Goal: Find specific page/section: Find specific page/section

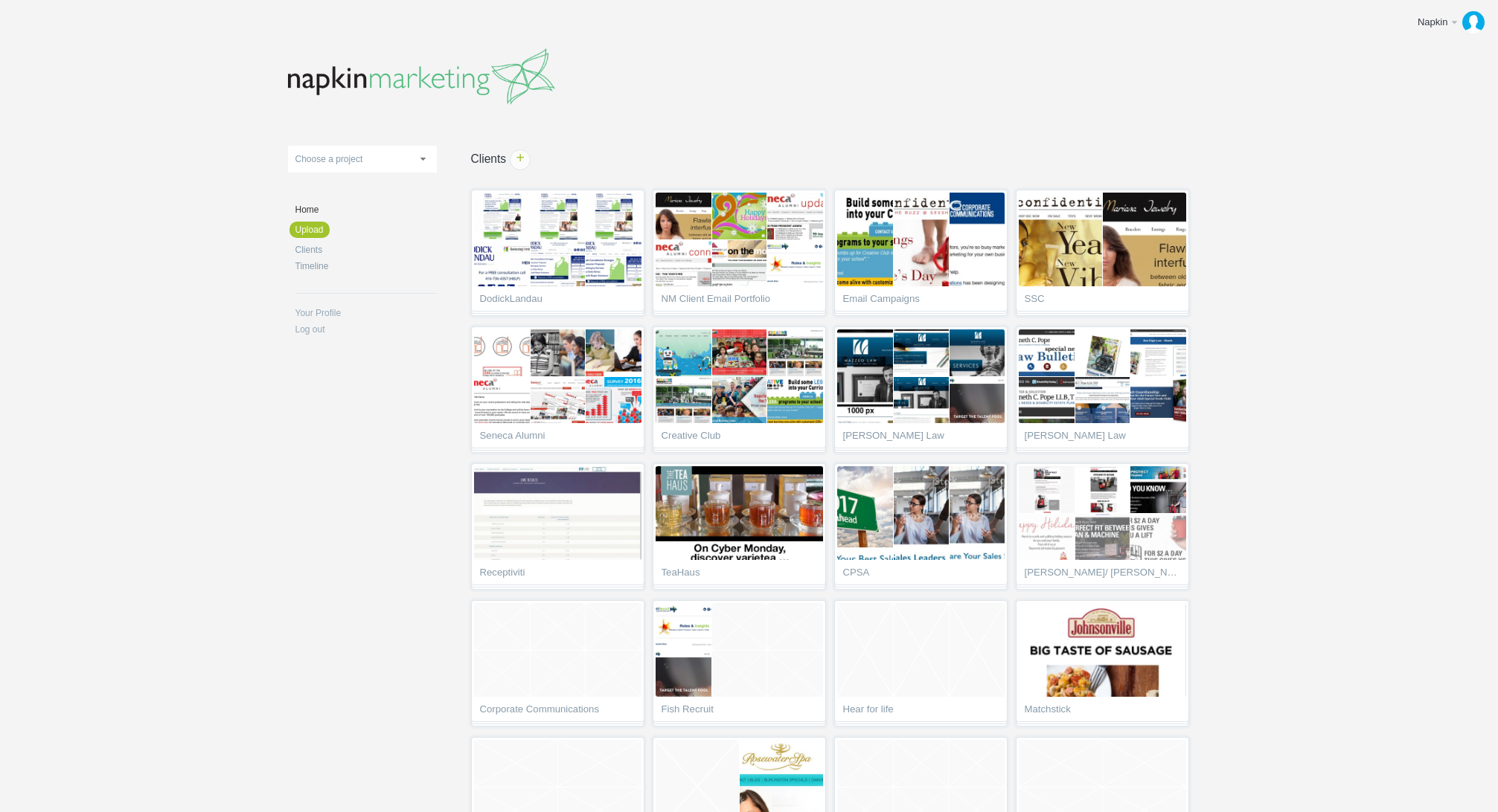
scroll to position [4819, 0]
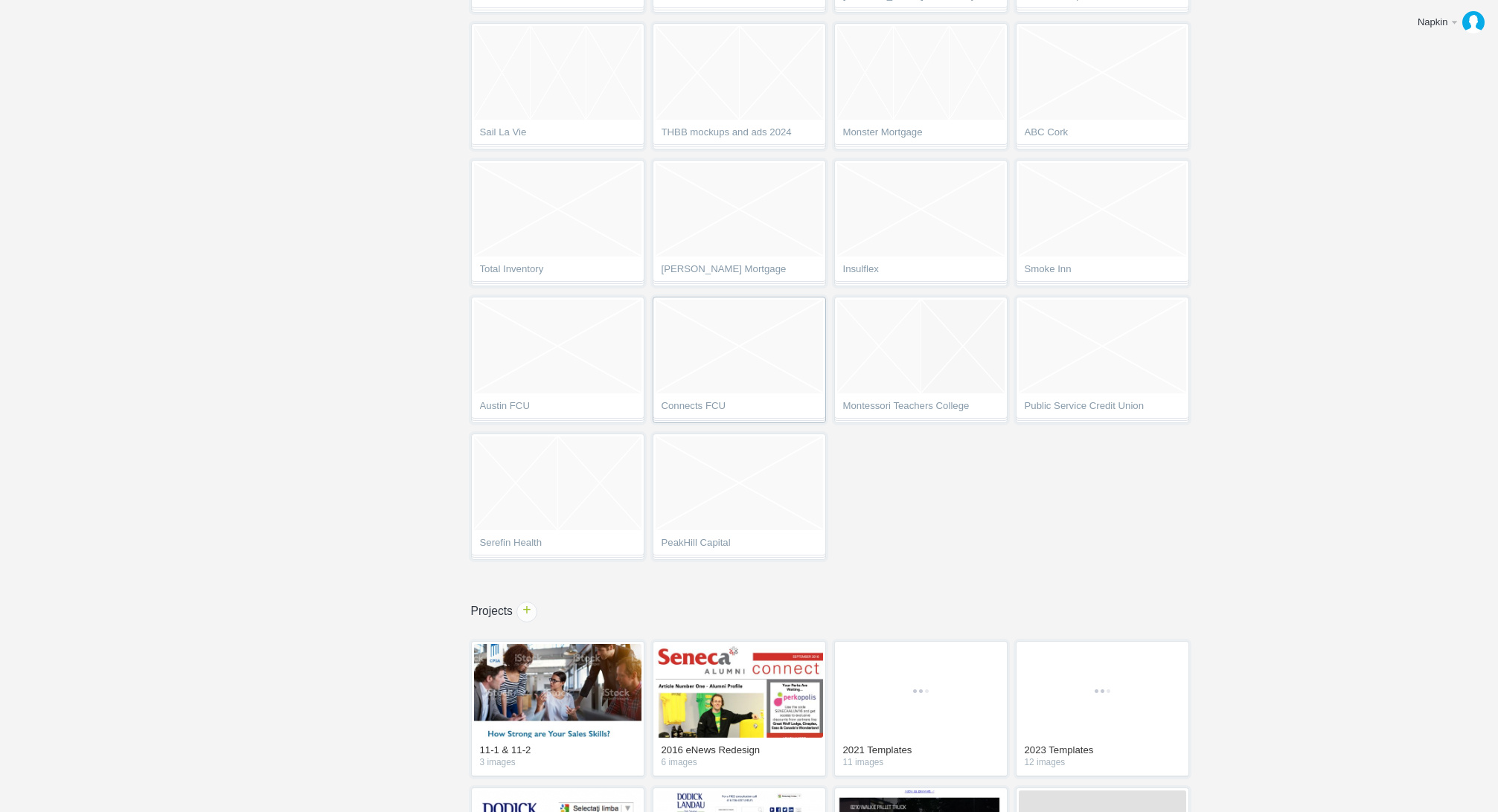
click at [711, 407] on span "Connects FCU" at bounding box center [739, 408] width 155 height 15
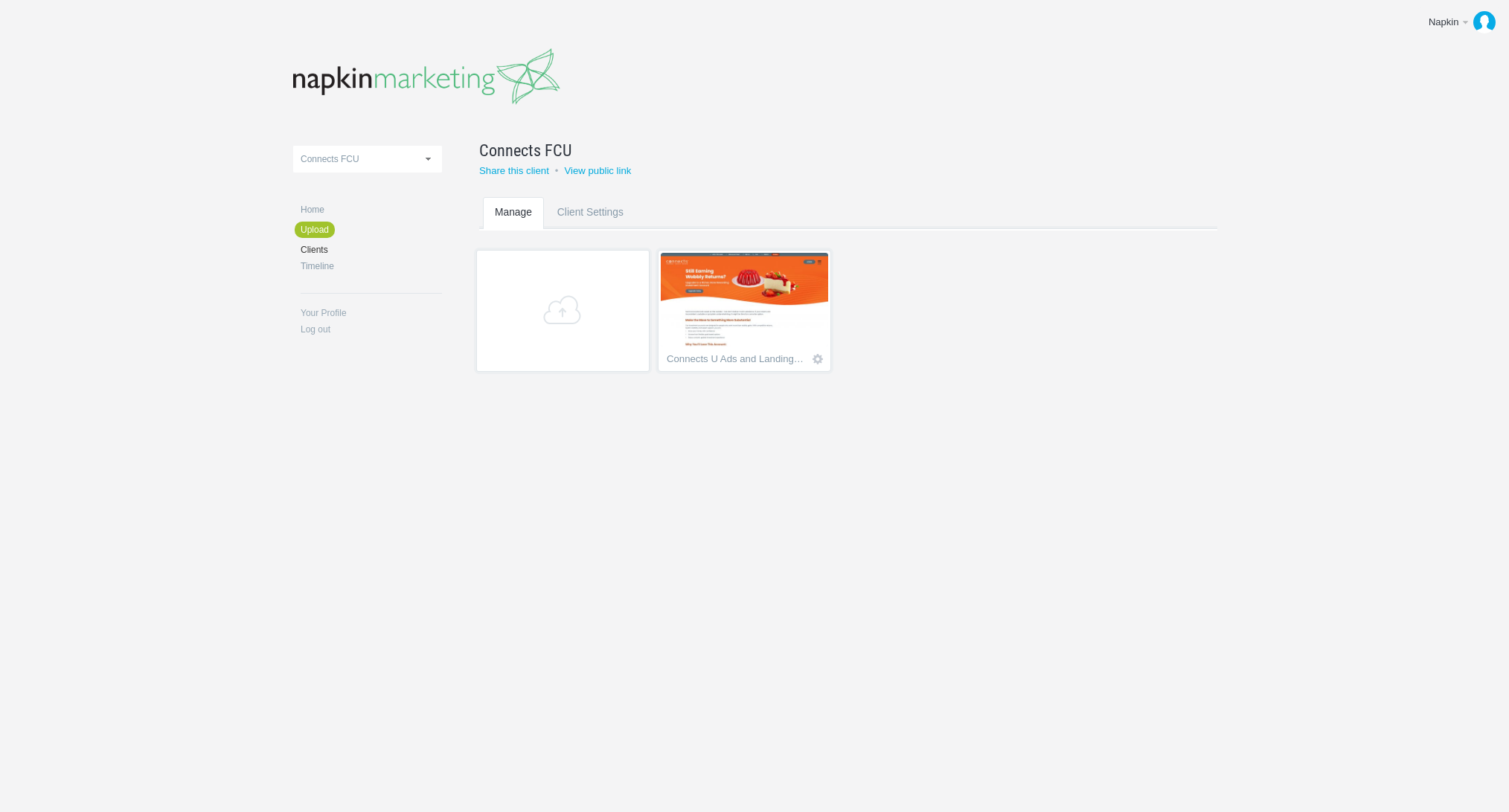
click at [733, 273] on img at bounding box center [744, 299] width 167 height 94
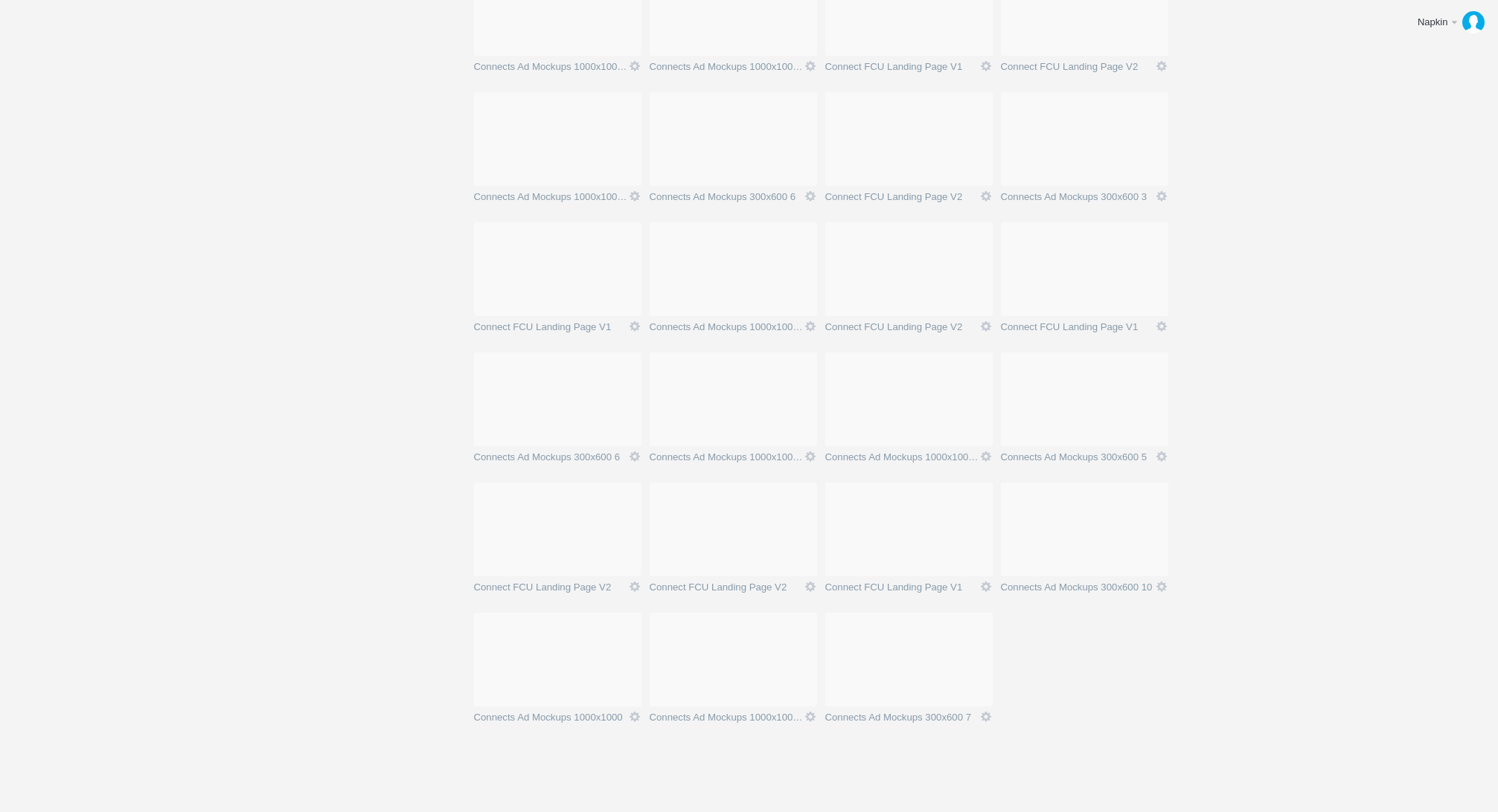
scroll to position [1073, 0]
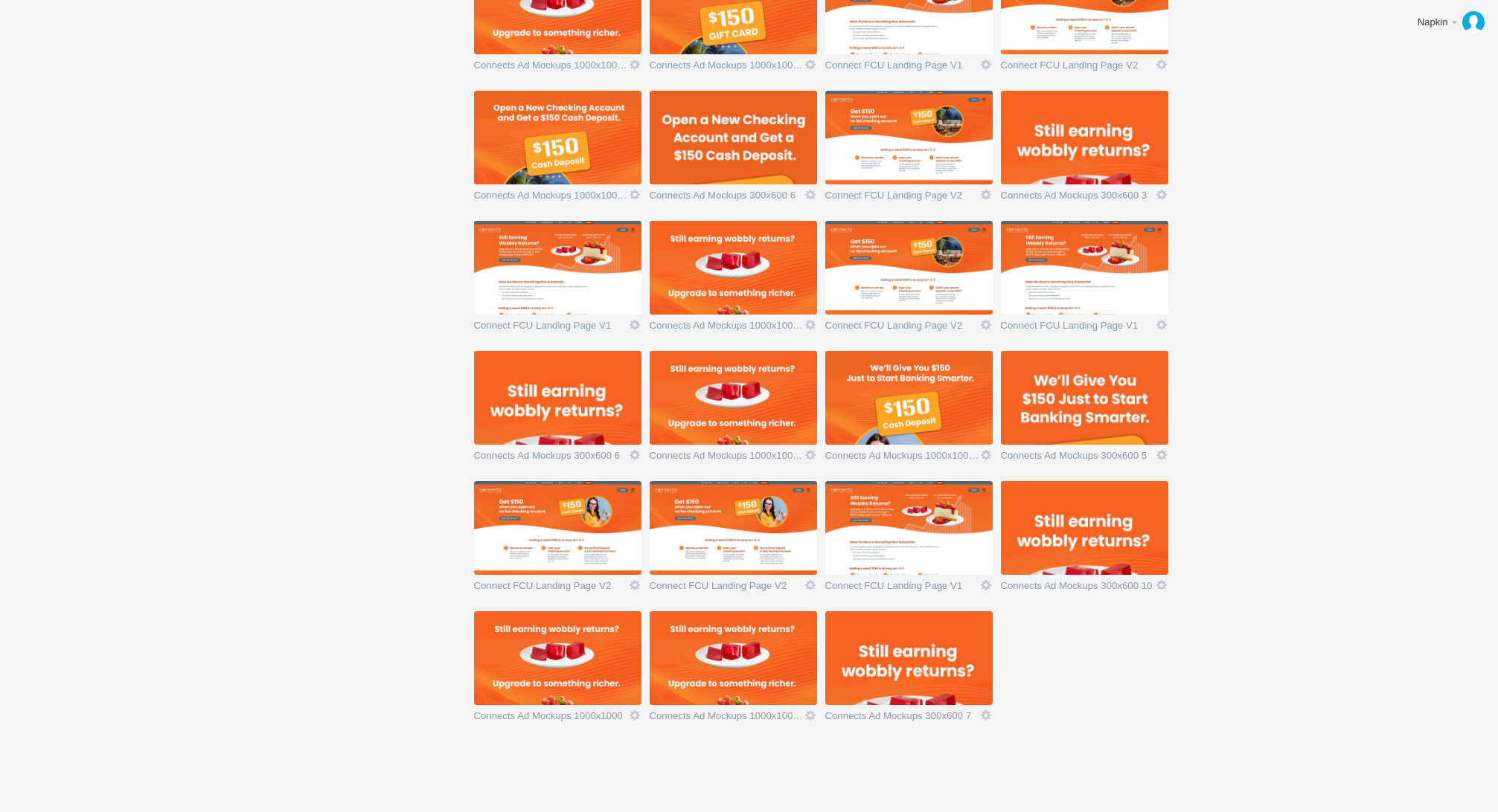
click at [960, 678] on img at bounding box center [909, 658] width 167 height 94
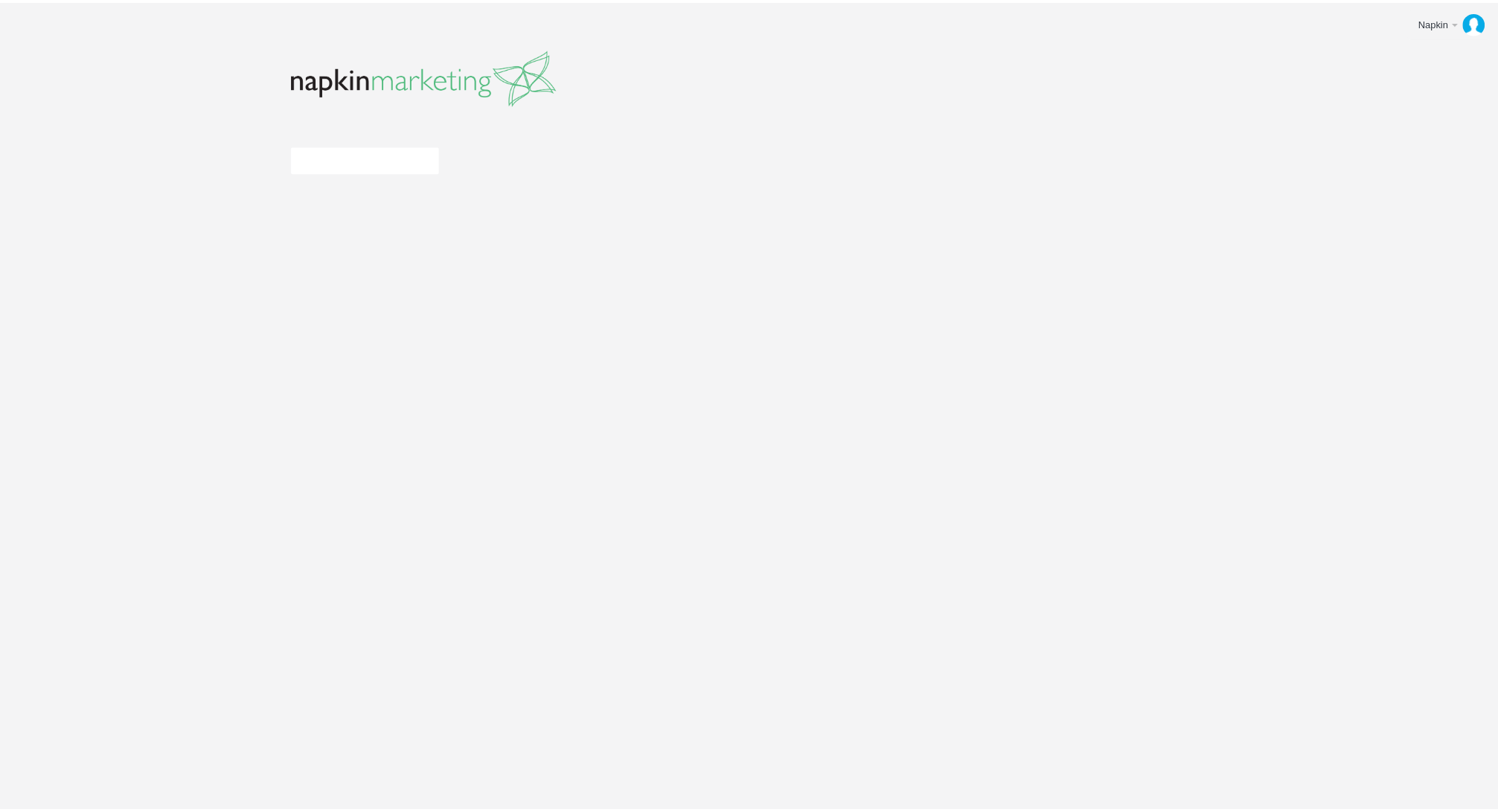
scroll to position [1073, 0]
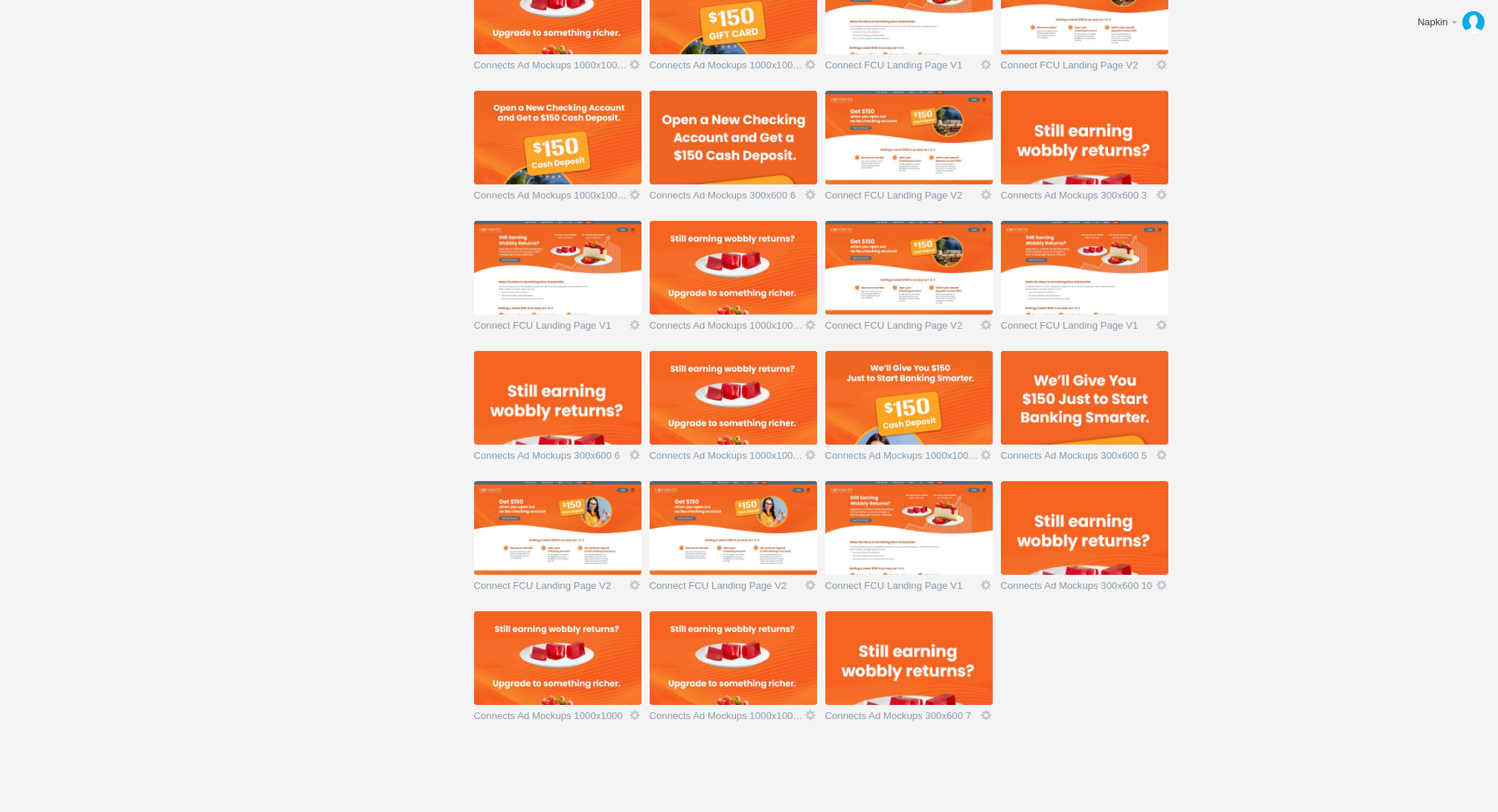
click at [1056, 536] on img at bounding box center [1084, 528] width 167 height 94
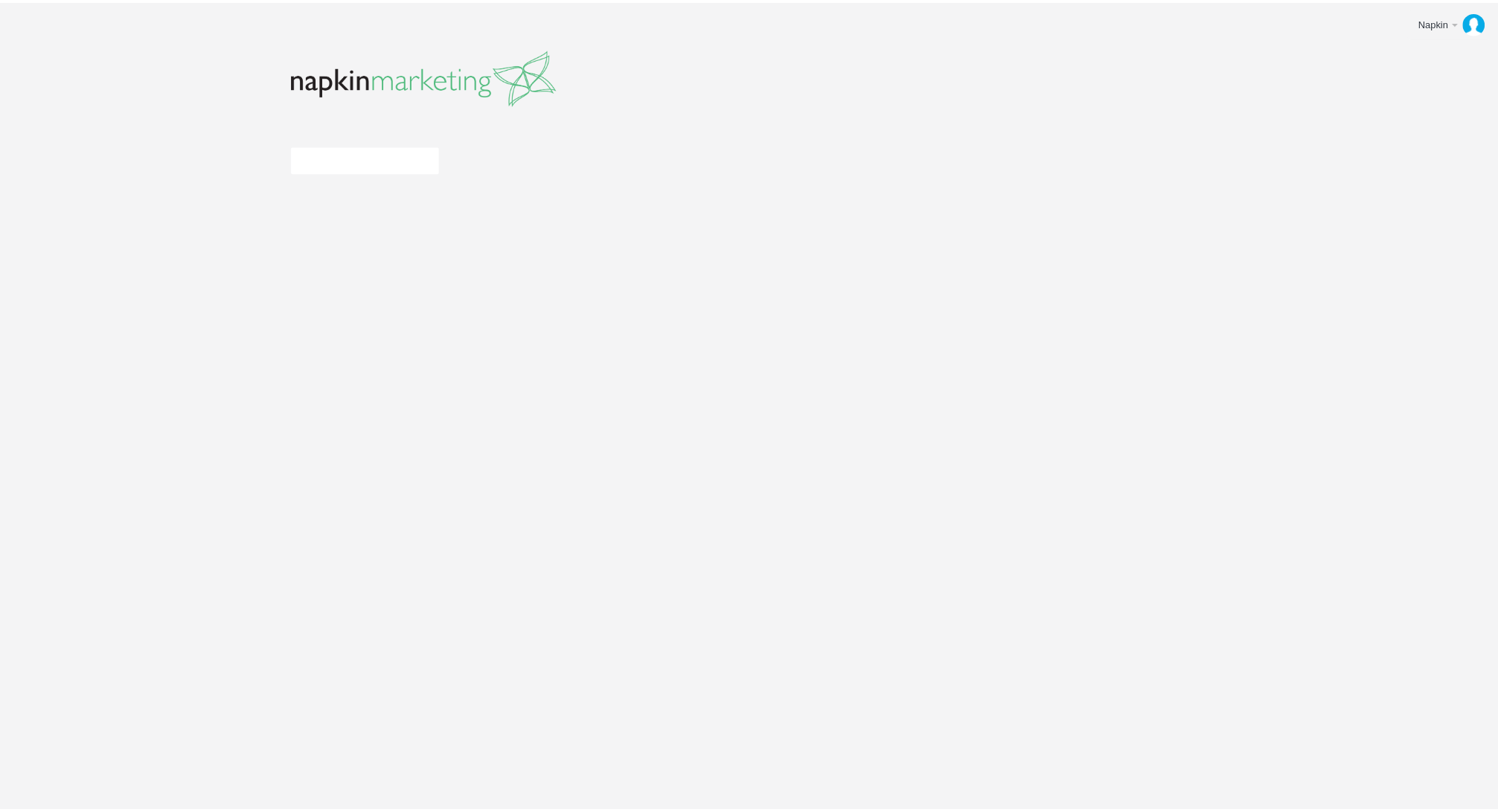
scroll to position [1073, 0]
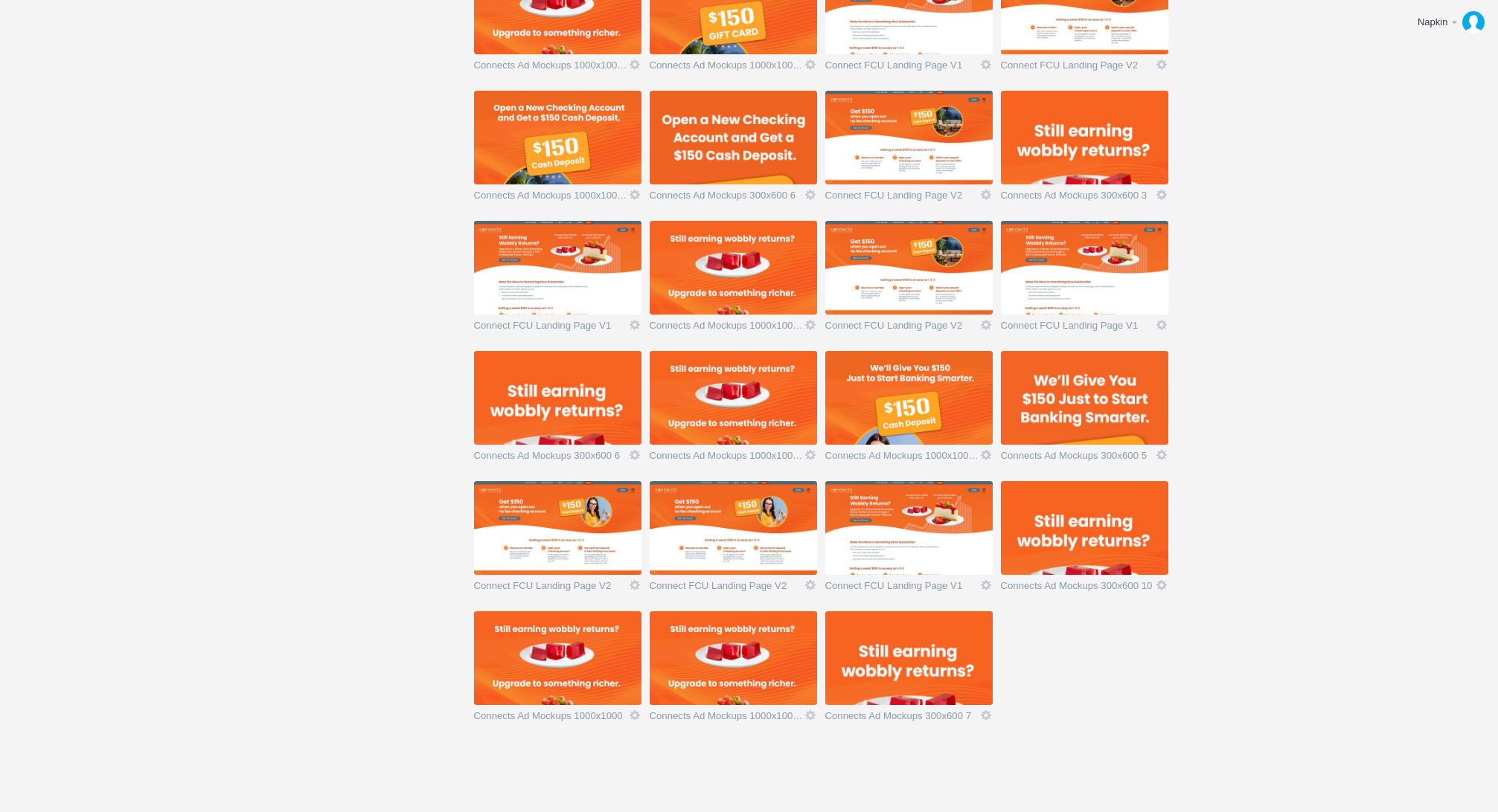
click at [567, 642] on img at bounding box center [558, 658] width 167 height 94
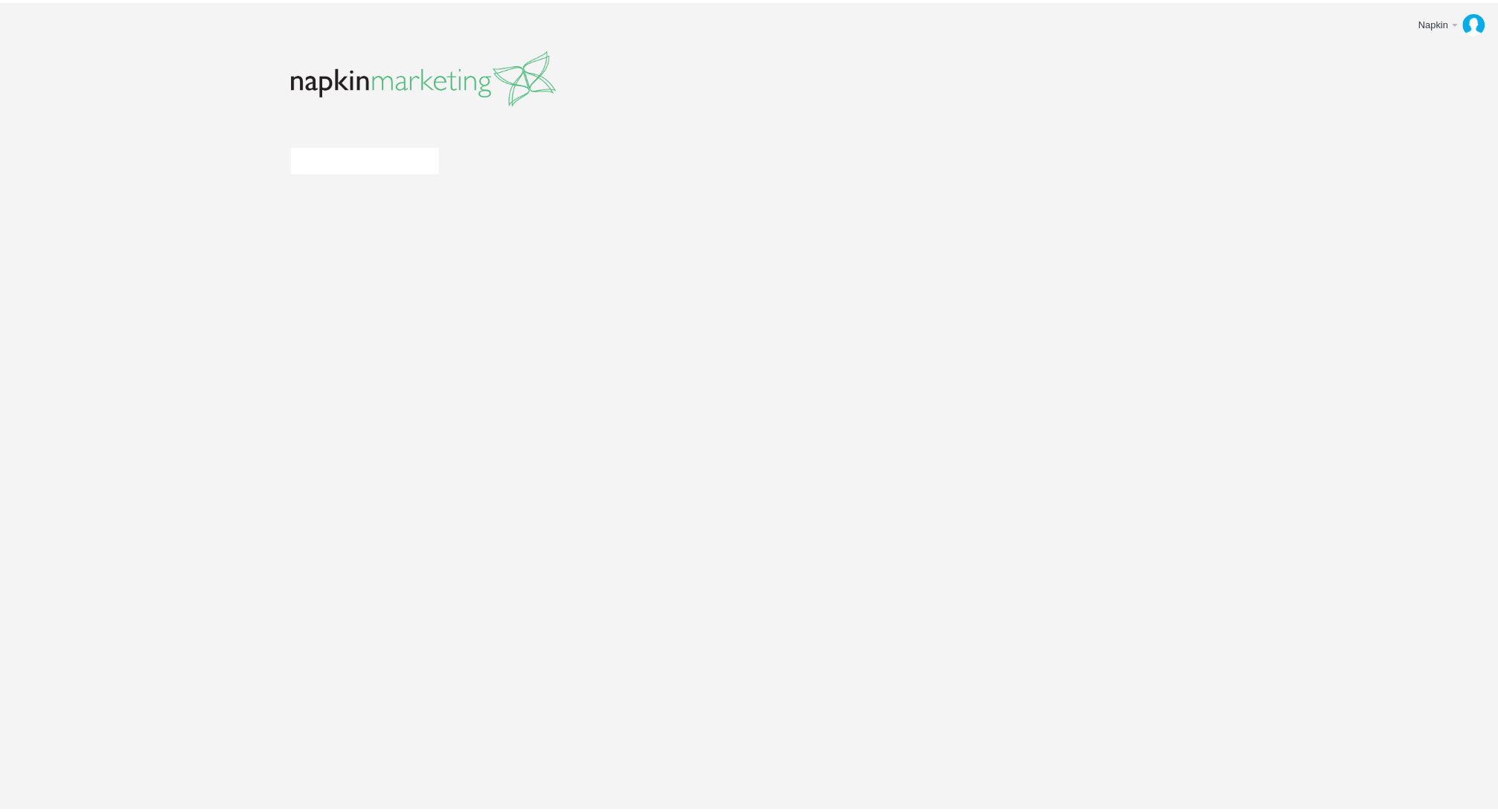
scroll to position [1073, 0]
